Goal: Submit feedback/report problem

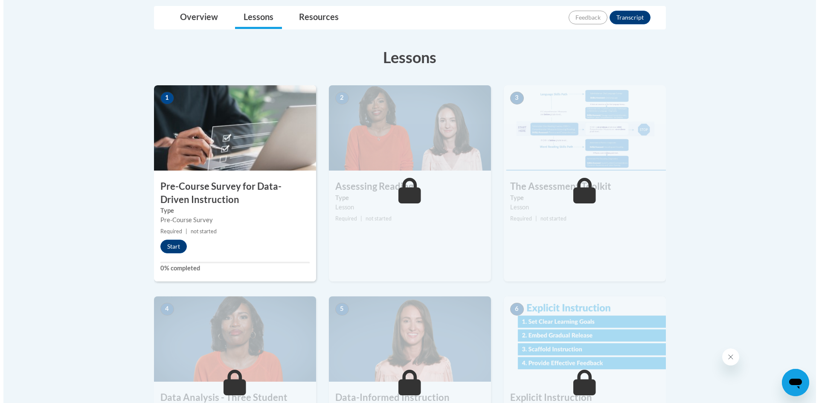
scroll to position [213, 0]
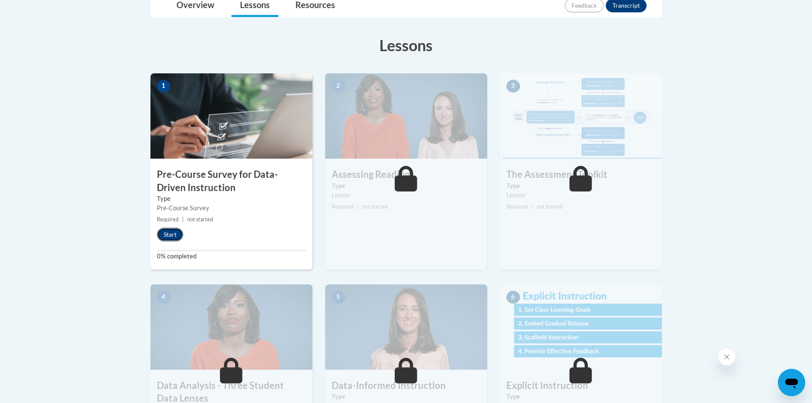
click at [166, 235] on button "Start" at bounding box center [170, 235] width 26 height 14
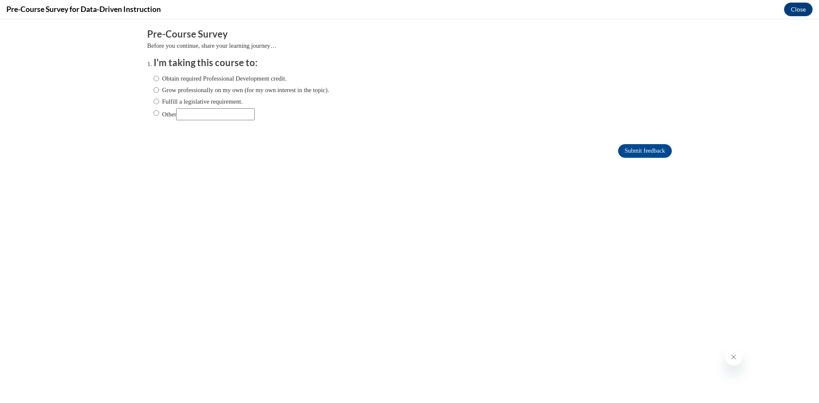
scroll to position [0, 0]
click at [153, 102] on input "Fulfill a legislative requirement." at bounding box center [156, 101] width 6 height 9
radio input "true"
click at [671, 150] on div "Comments Pre-Course Survey Before you continue, share your learning journey… I'…" at bounding box center [409, 118] width 537 height 199
click at [656, 152] on input "Submit feedback" at bounding box center [645, 151] width 54 height 14
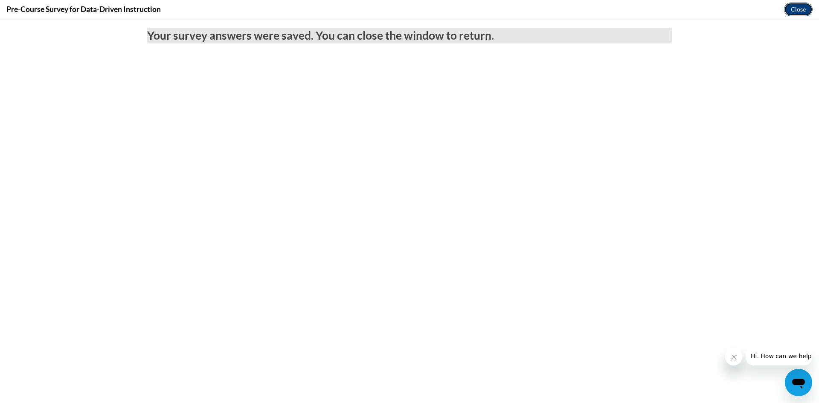
click at [793, 10] on button "Close" at bounding box center [798, 10] width 29 height 14
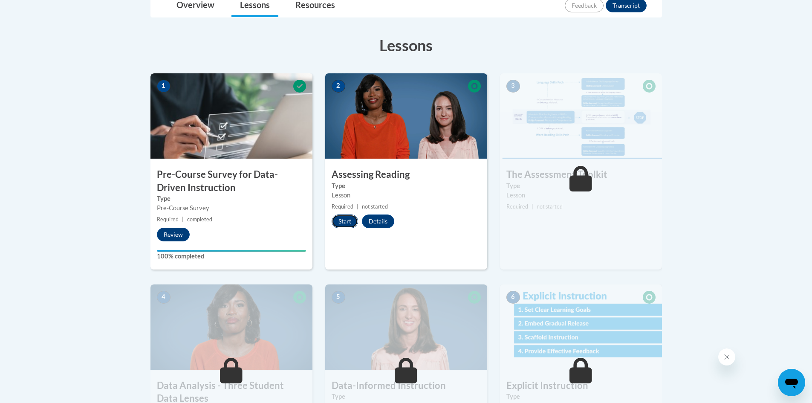
click at [343, 220] on button "Start" at bounding box center [345, 221] width 26 height 14
